Goal: Task Accomplishment & Management: Manage account settings

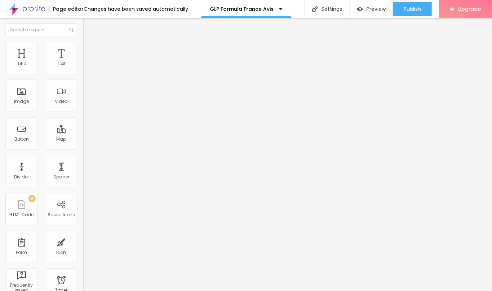
click at [83, 62] on span "Change image" at bounding box center [102, 59] width 39 height 6
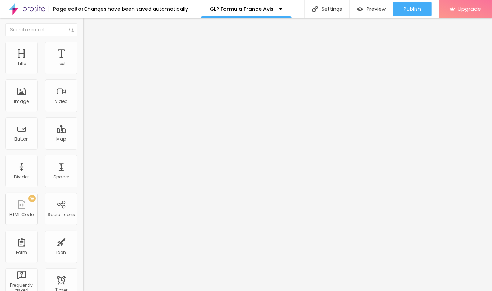
click at [83, 73] on input "text" at bounding box center [126, 69] width 86 height 7
paste input "GLP Formula France"
type input "GLP Formula France"
click at [83, 148] on input "https://" at bounding box center [126, 144] width 86 height 7
paste input "sales24hour.com/glp-formula-fr"
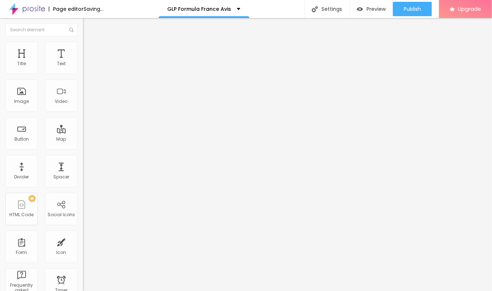
scroll to position [0, 23]
type input "https://sales24hour.com/glp-formula-fr"
click at [88, 25] on img "button" at bounding box center [91, 26] width 6 height 6
click at [83, 68] on button "button" at bounding box center [88, 66] width 10 height 8
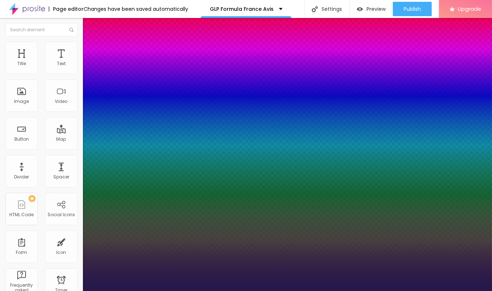
type input "45"
type input "1"
type input "45"
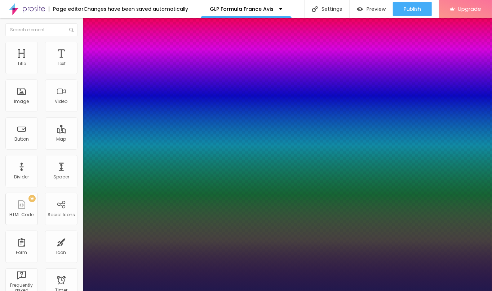
type input "1"
type input "32"
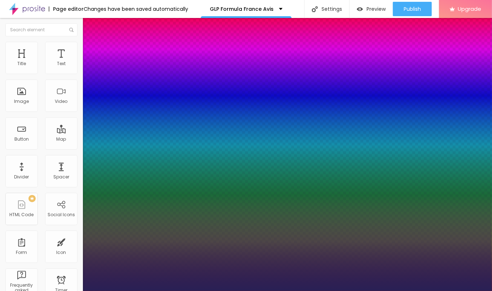
type input "1"
type input "#292055"
type input "1"
type input "#281F53"
type input "1"
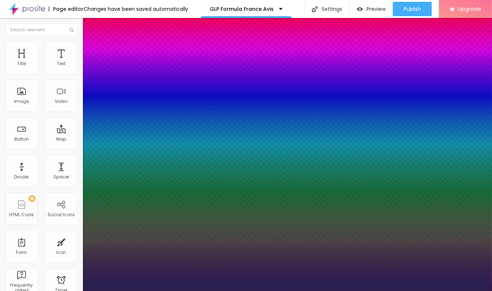
type input "#271F52"
type input "1"
type input "#2A2158"
type input "1"
type input "#483D81"
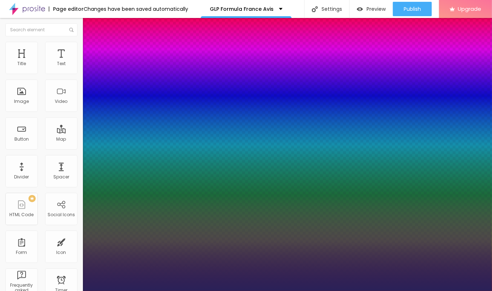
type input "1"
type input "#7D73B1"
type input "1"
type input "#A19AC5"
type input "1"
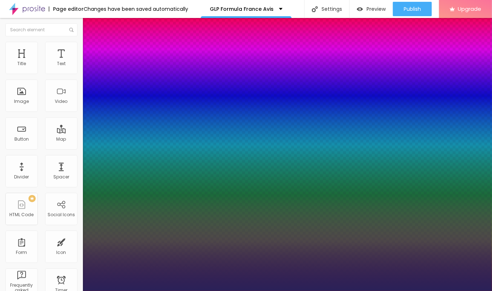
type input "#AFA9CF"
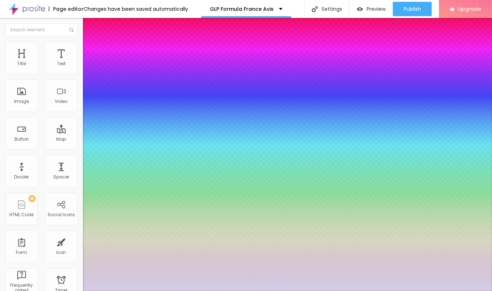
type input "1"
type input "#C3BEDD"
type input "1"
type input "#D2CEE7"
type input "1"
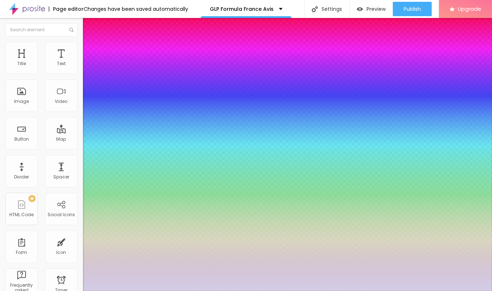
type input "#E3E0F1"
type input "1"
type input "#F0EEF6"
type input "1"
type input "#FAF9FC"
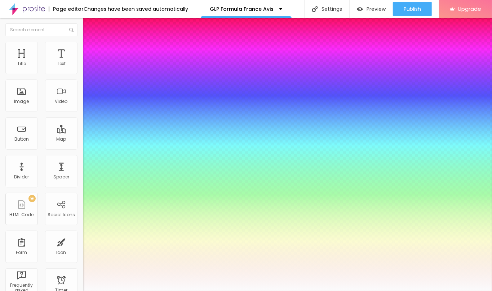
type input "1"
type input "#FBFBFC"
type input "1"
type input "#FCFCFC"
type input "1"
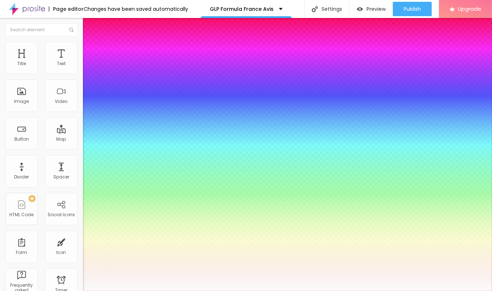
type input "#FDFDFD"
type input "1"
type input "#FFFFFF"
drag, startPoint x: 130, startPoint y: 232, endPoint x: 151, endPoint y: 201, distance: 37.6
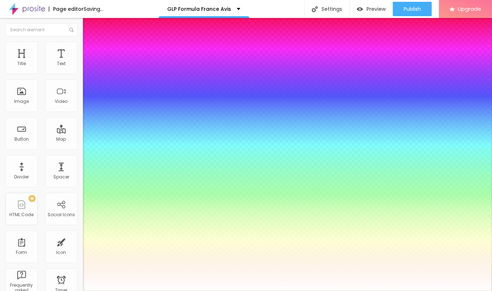
type input "1"
click at [220, 291] on div at bounding box center [246, 291] width 492 height 0
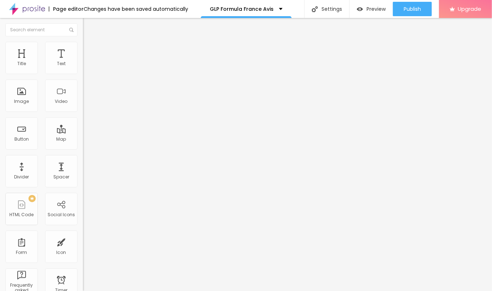
click at [88, 26] on div "Edit Text" at bounding box center [104, 26] width 33 height 6
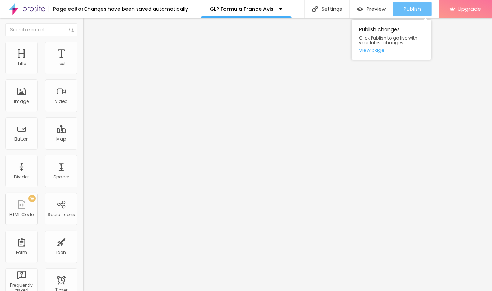
click at [407, 9] on span "Publish" at bounding box center [412, 9] width 17 height 6
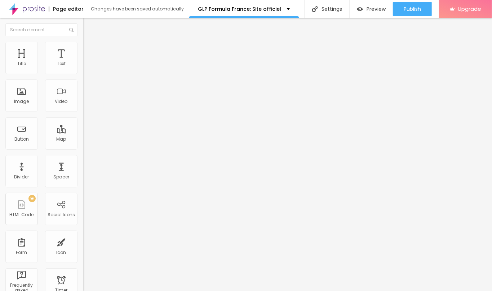
click at [86, 104] on icon "button" at bounding box center [88, 102] width 4 height 4
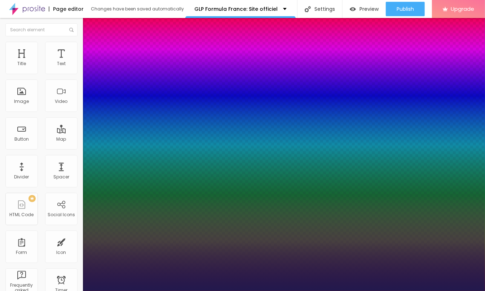
type input "1"
type input "23"
type input "1"
type input "23"
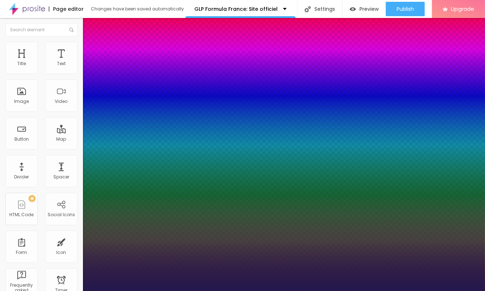
type input "1"
type input "38"
type input "1"
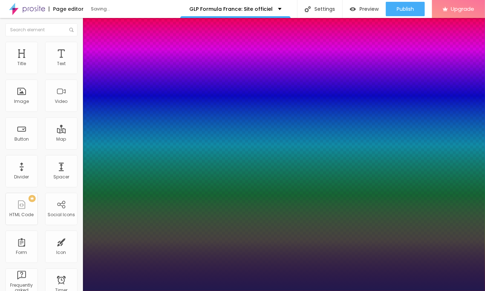
type input "38"
type input "1"
click at [10, 291] on div at bounding box center [242, 291] width 485 height 0
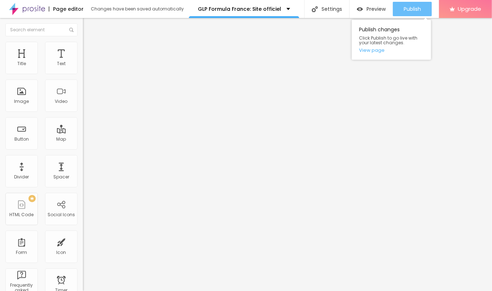
click at [407, 9] on span "Publish" at bounding box center [412, 9] width 17 height 6
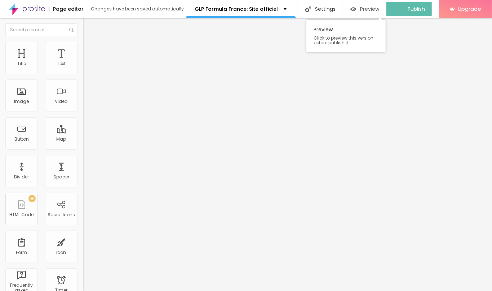
click at [365, 11] on span "Preview" at bounding box center [369, 9] width 19 height 6
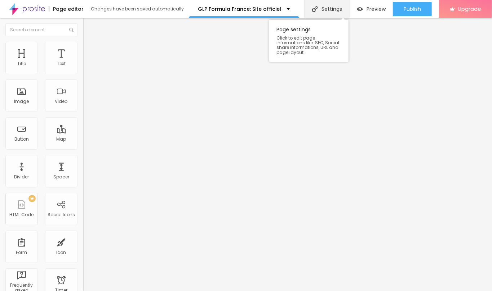
click at [324, 9] on div "Settings" at bounding box center [326, 9] width 45 height 18
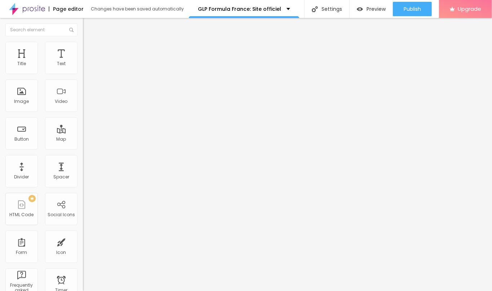
paste input ": Site officiel"
type input "GLP Formula France: Site officiel"
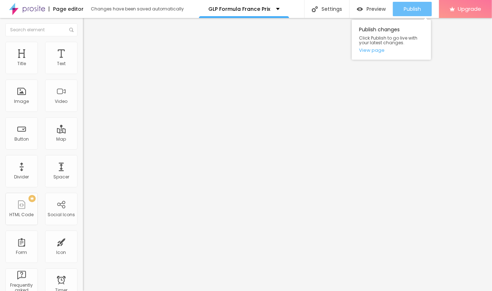
click at [408, 9] on span "Publish" at bounding box center [412, 9] width 17 height 6
click at [378, 51] on link "View page" at bounding box center [391, 50] width 65 height 5
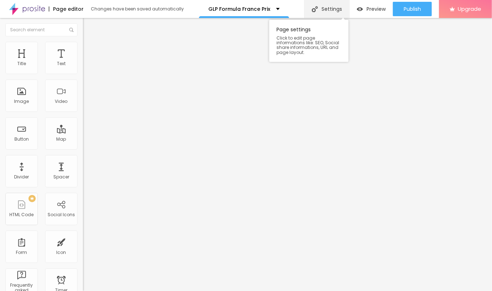
click at [322, 8] on div "Settings" at bounding box center [326, 9] width 45 height 18
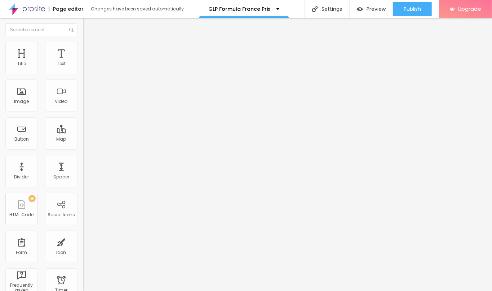
type input "GLP Formula France Prix"
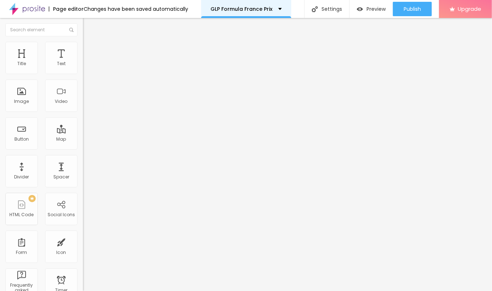
click at [257, 9] on p "GLP Formula France Prix" at bounding box center [242, 8] width 62 height 5
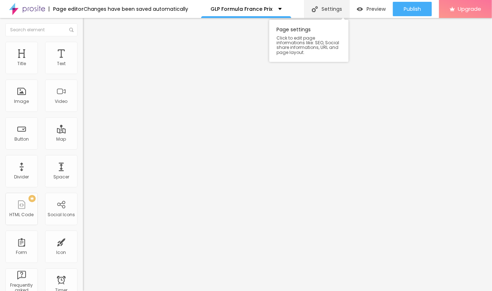
click at [324, 8] on div "Settings" at bounding box center [326, 9] width 45 height 18
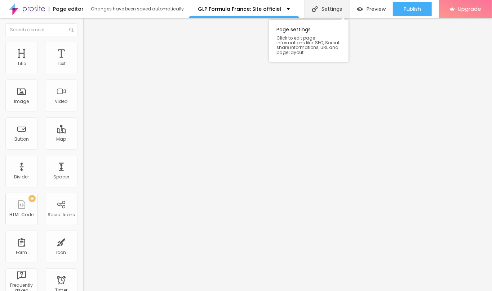
click at [327, 5] on div "Settings" at bounding box center [326, 9] width 45 height 18
